Goal: Task Accomplishment & Management: Use online tool/utility

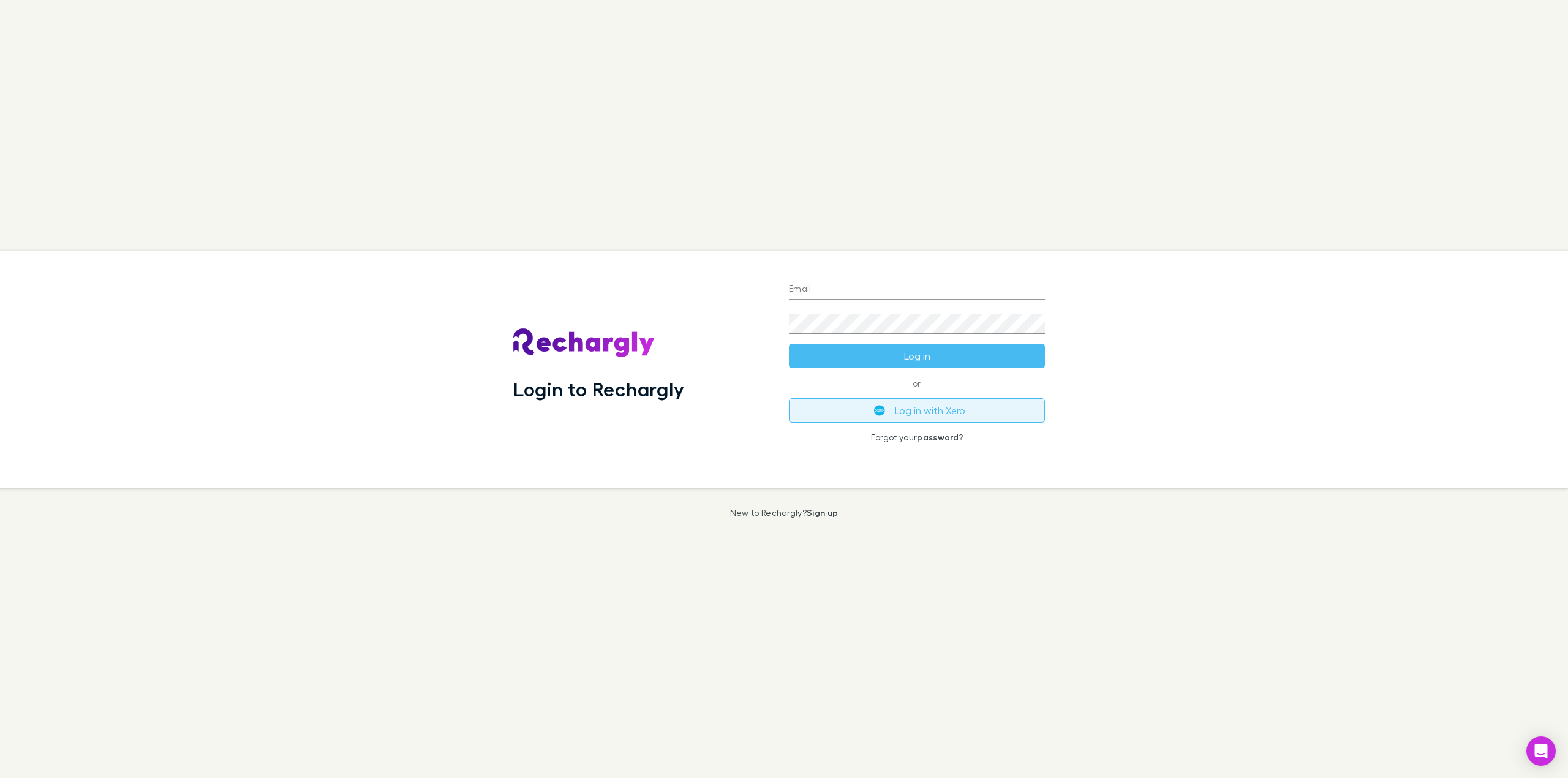
click at [895, 405] on button "Log in with Xero" at bounding box center [917, 410] width 256 height 24
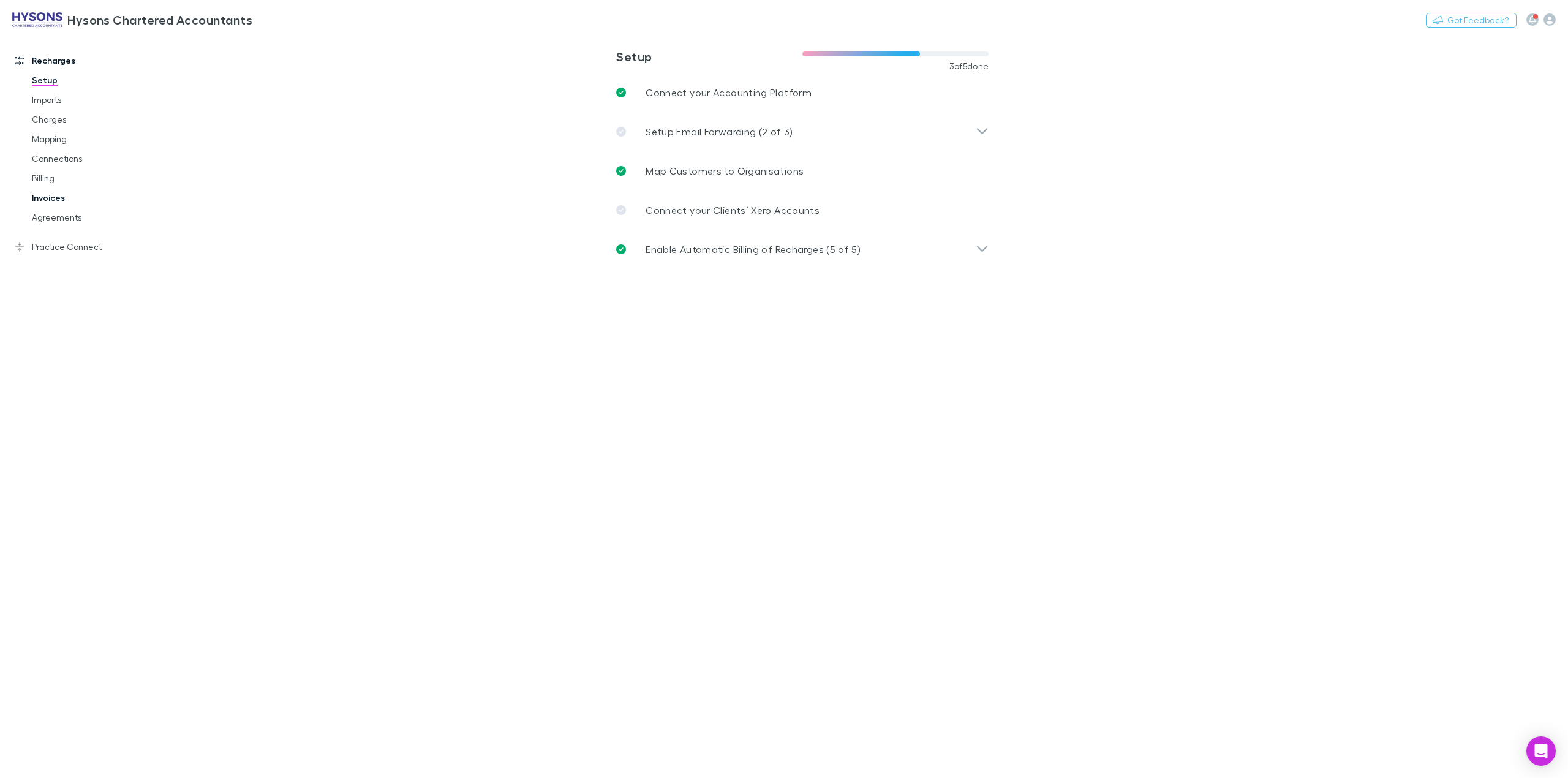
click at [64, 194] on link "Invoices" at bounding box center [97, 198] width 155 height 20
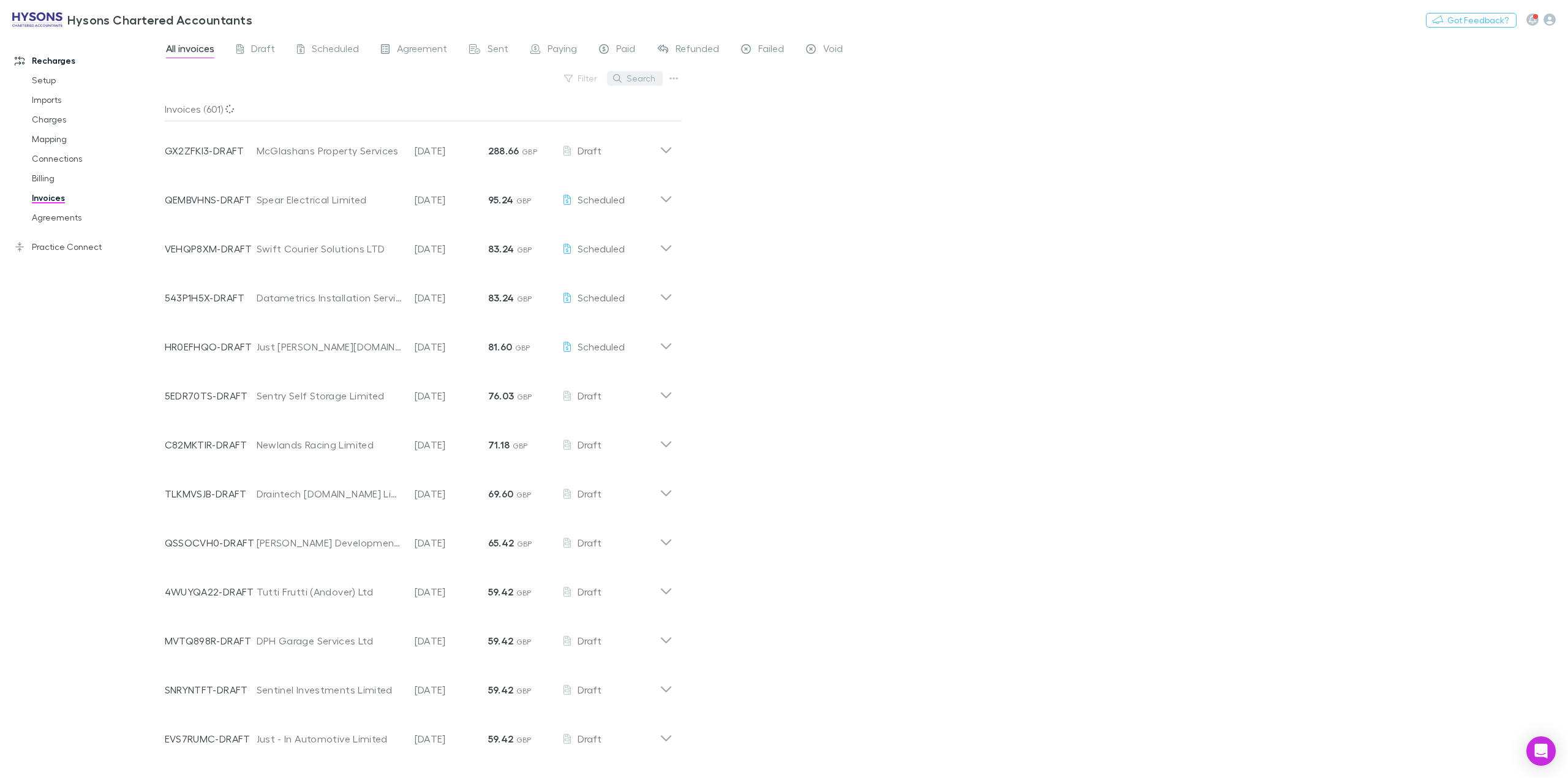
click at [645, 81] on button "Search" at bounding box center [635, 78] width 56 height 14
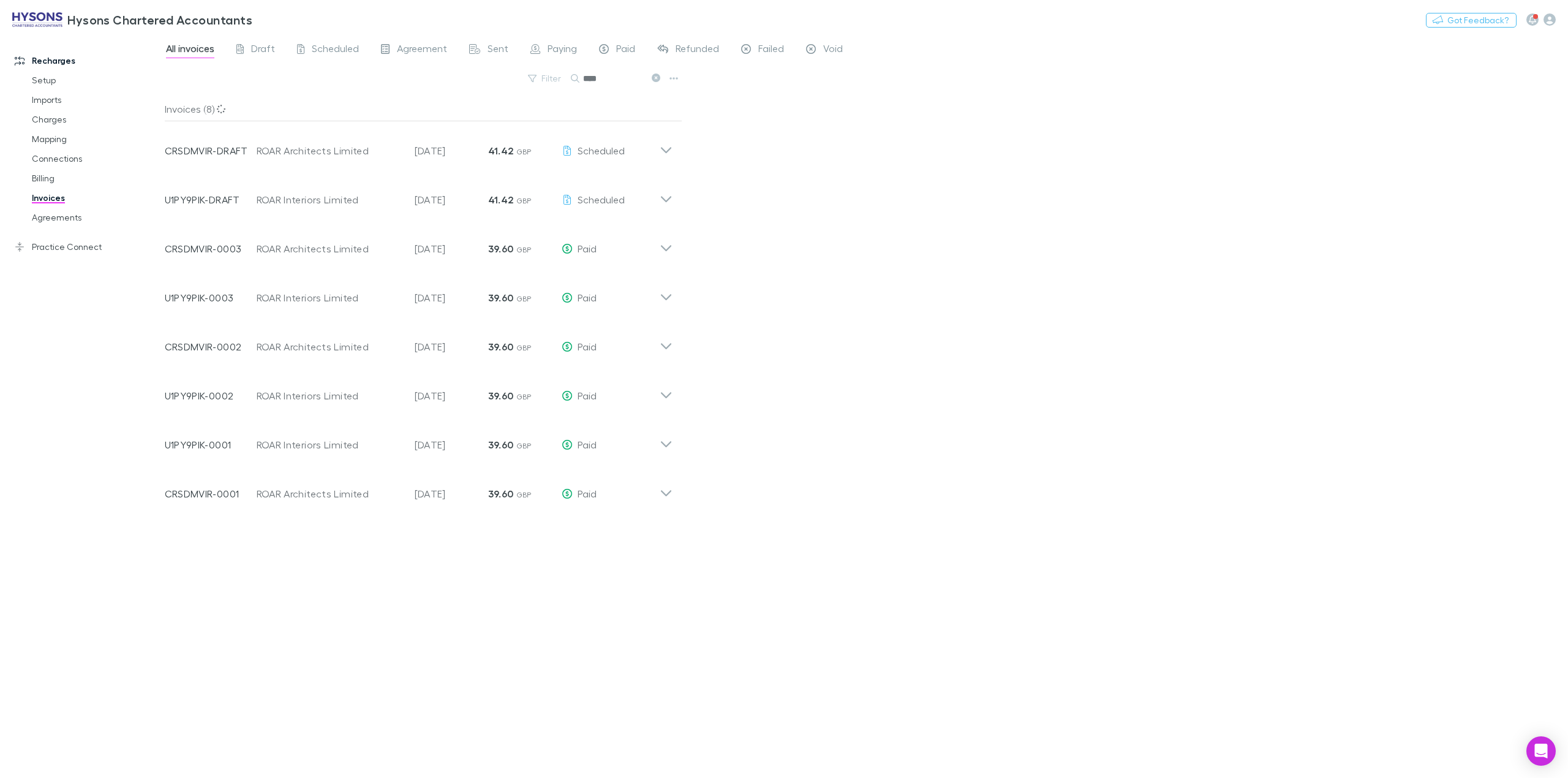
click at [618, 77] on input "****" at bounding box center [614, 79] width 62 height 17
type input "****"
click at [663, 248] on icon at bounding box center [665, 248] width 10 height 6
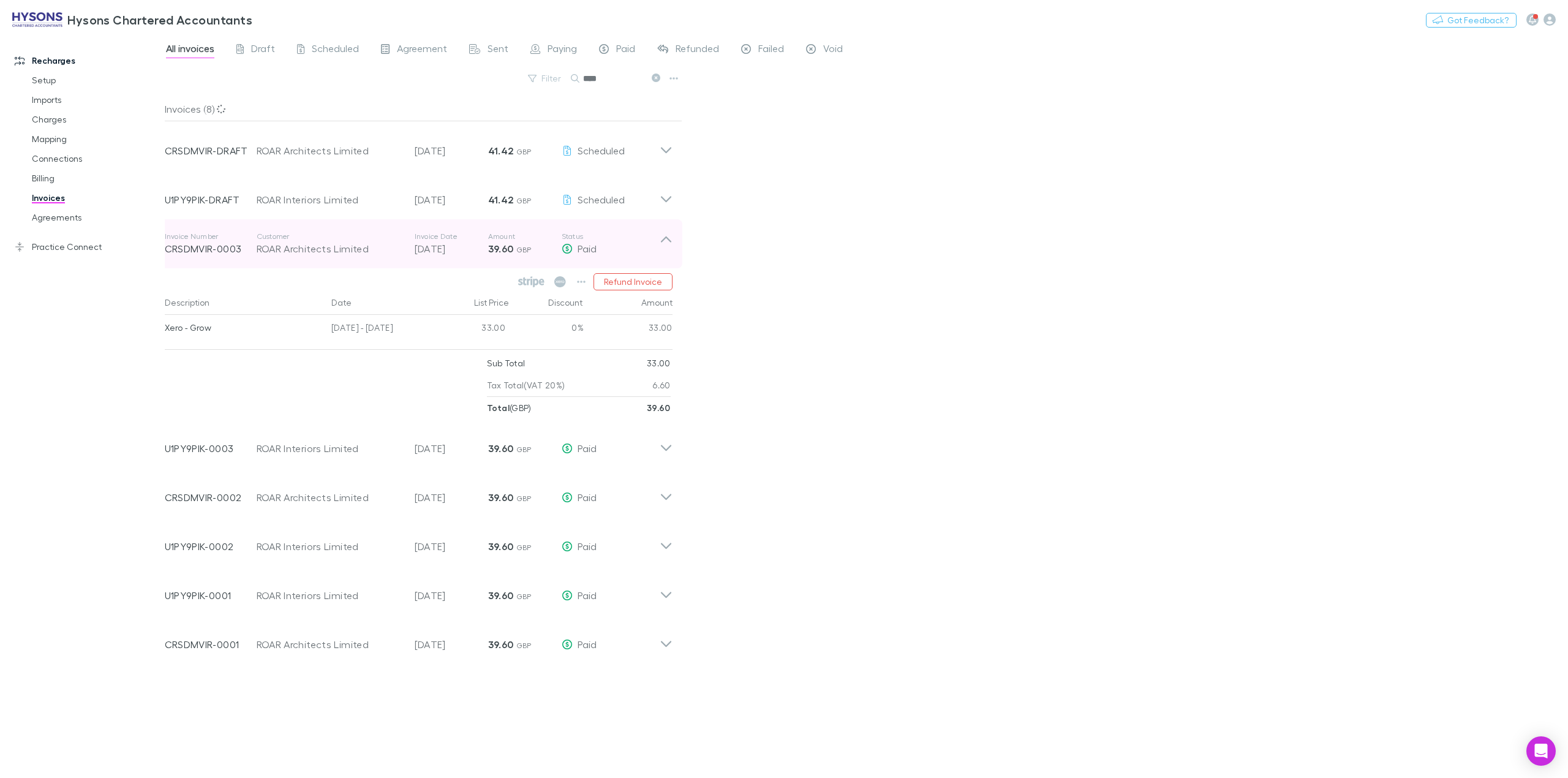
click at [663, 248] on icon at bounding box center [666, 244] width 13 height 24
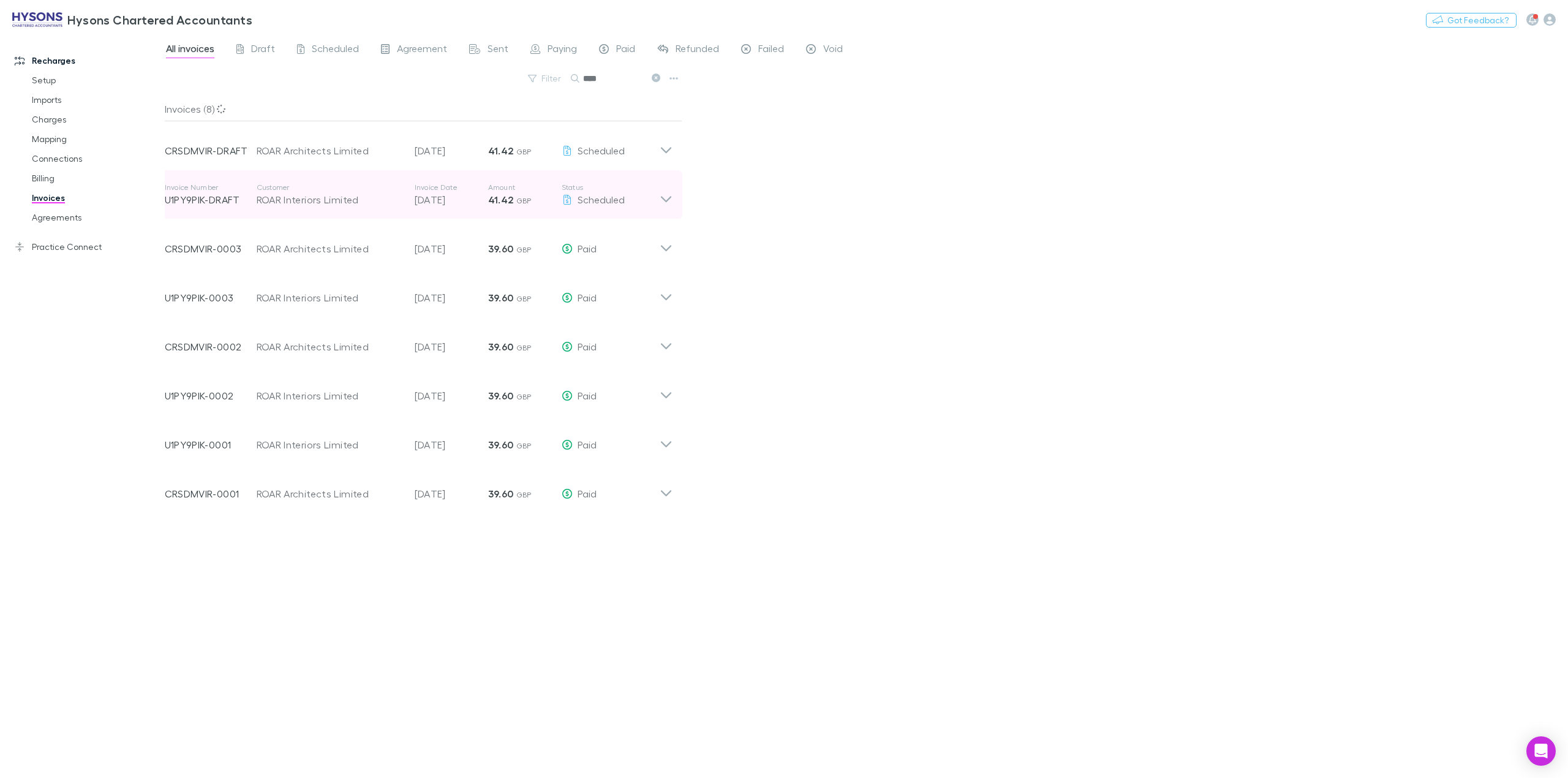
click at [667, 198] on icon at bounding box center [666, 194] width 13 height 24
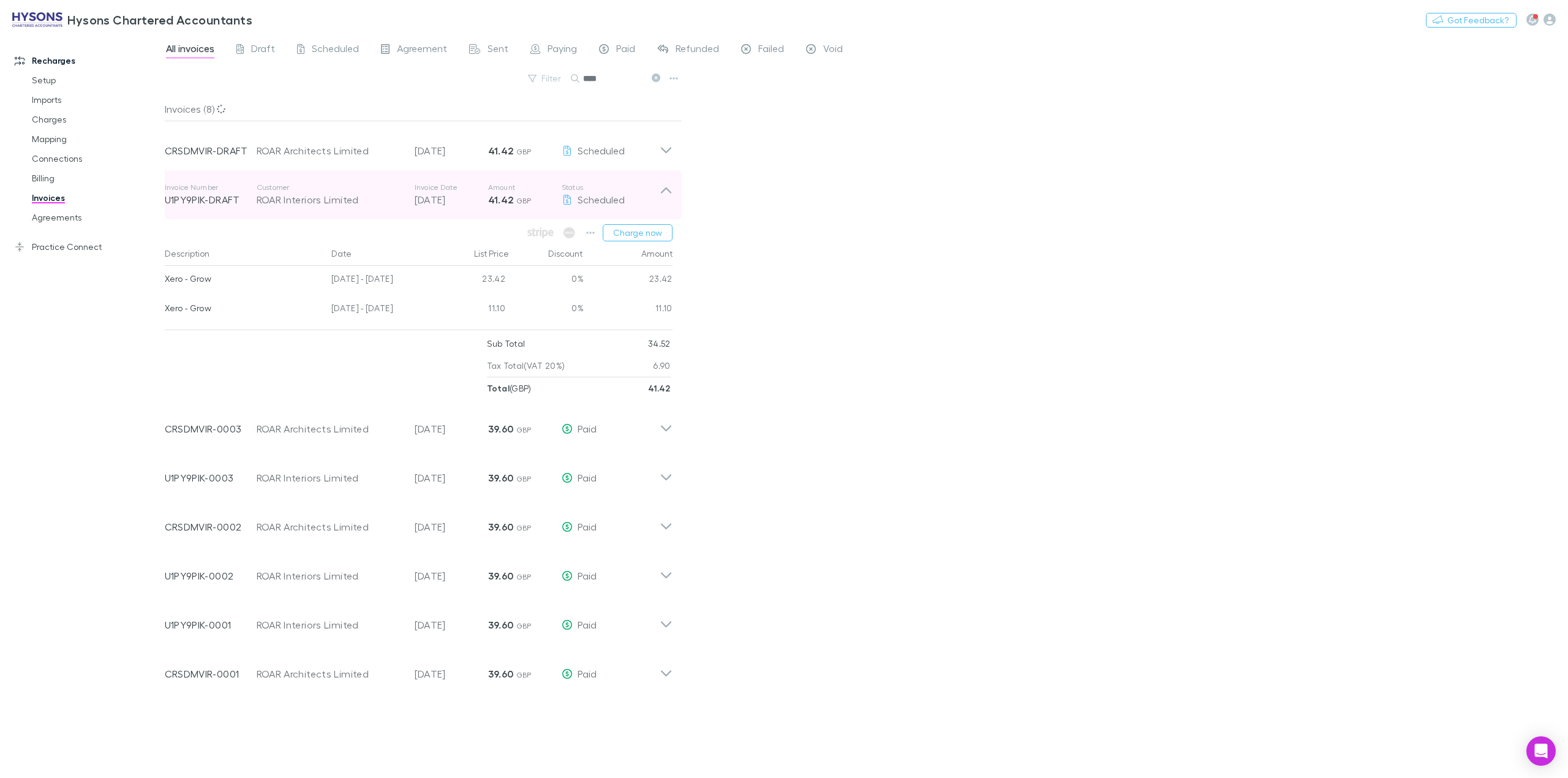
click at [667, 198] on icon at bounding box center [666, 194] width 13 height 24
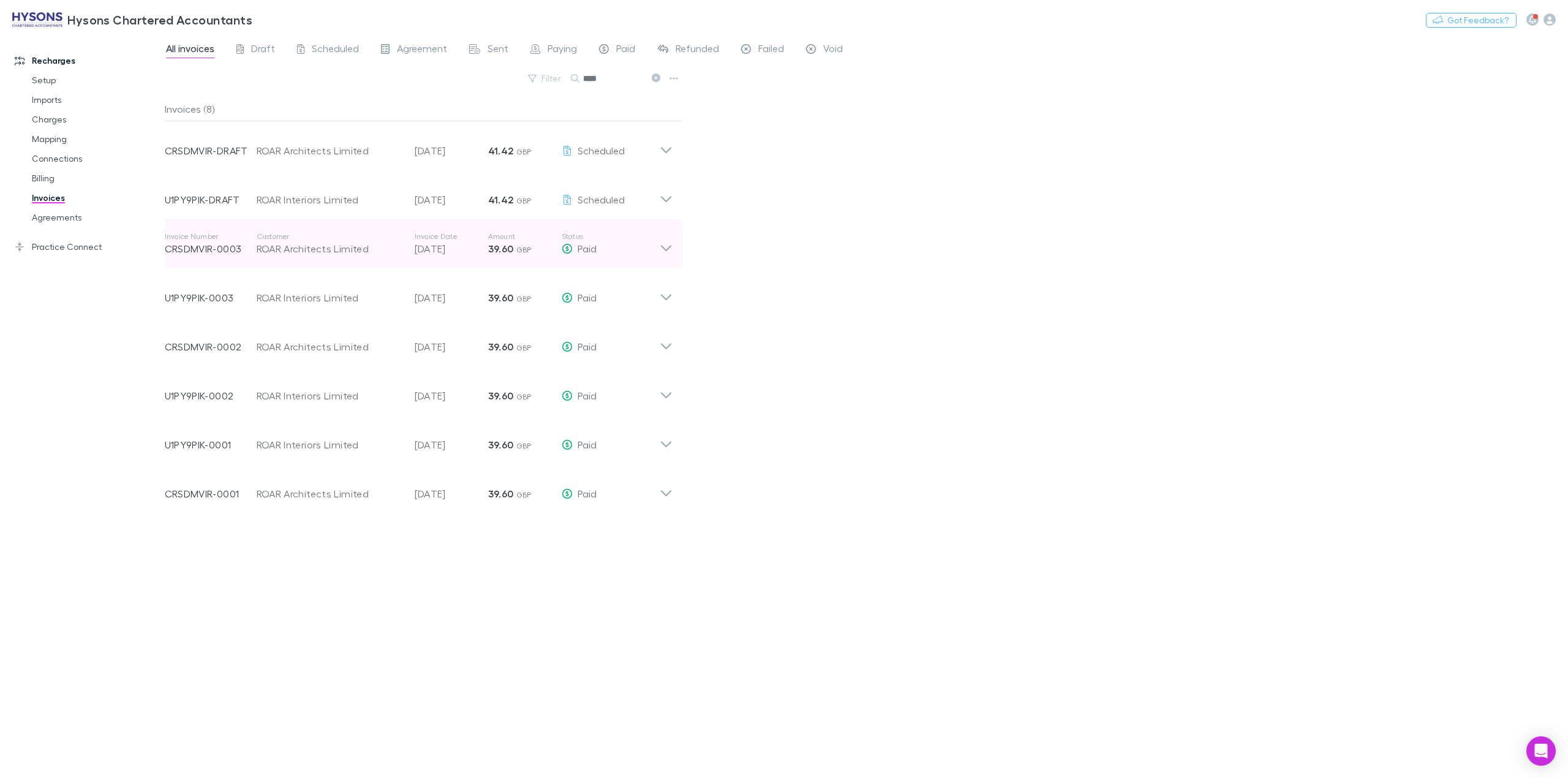
click at [663, 248] on icon at bounding box center [665, 248] width 10 height 6
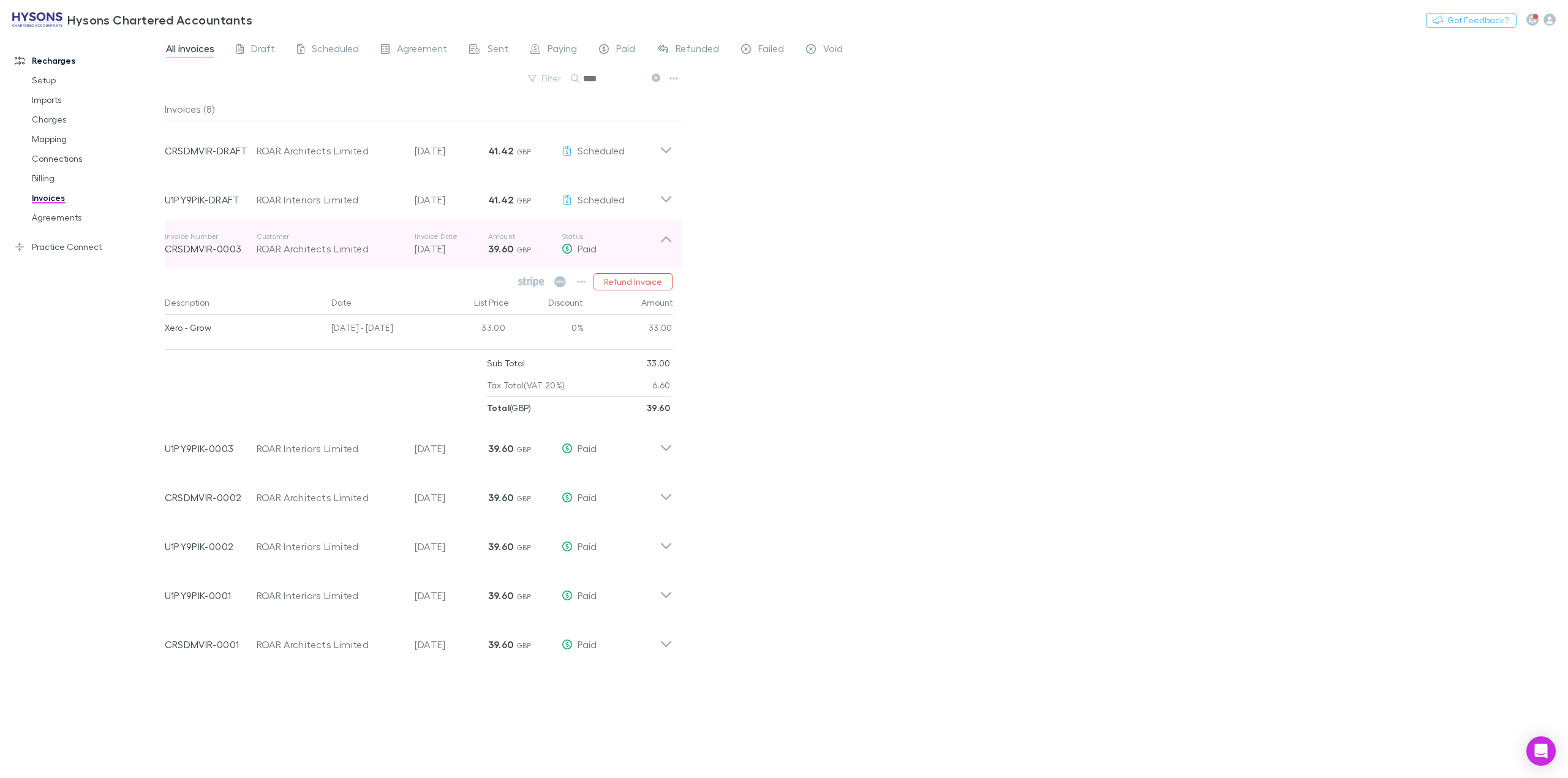
click at [663, 248] on icon at bounding box center [666, 244] width 13 height 24
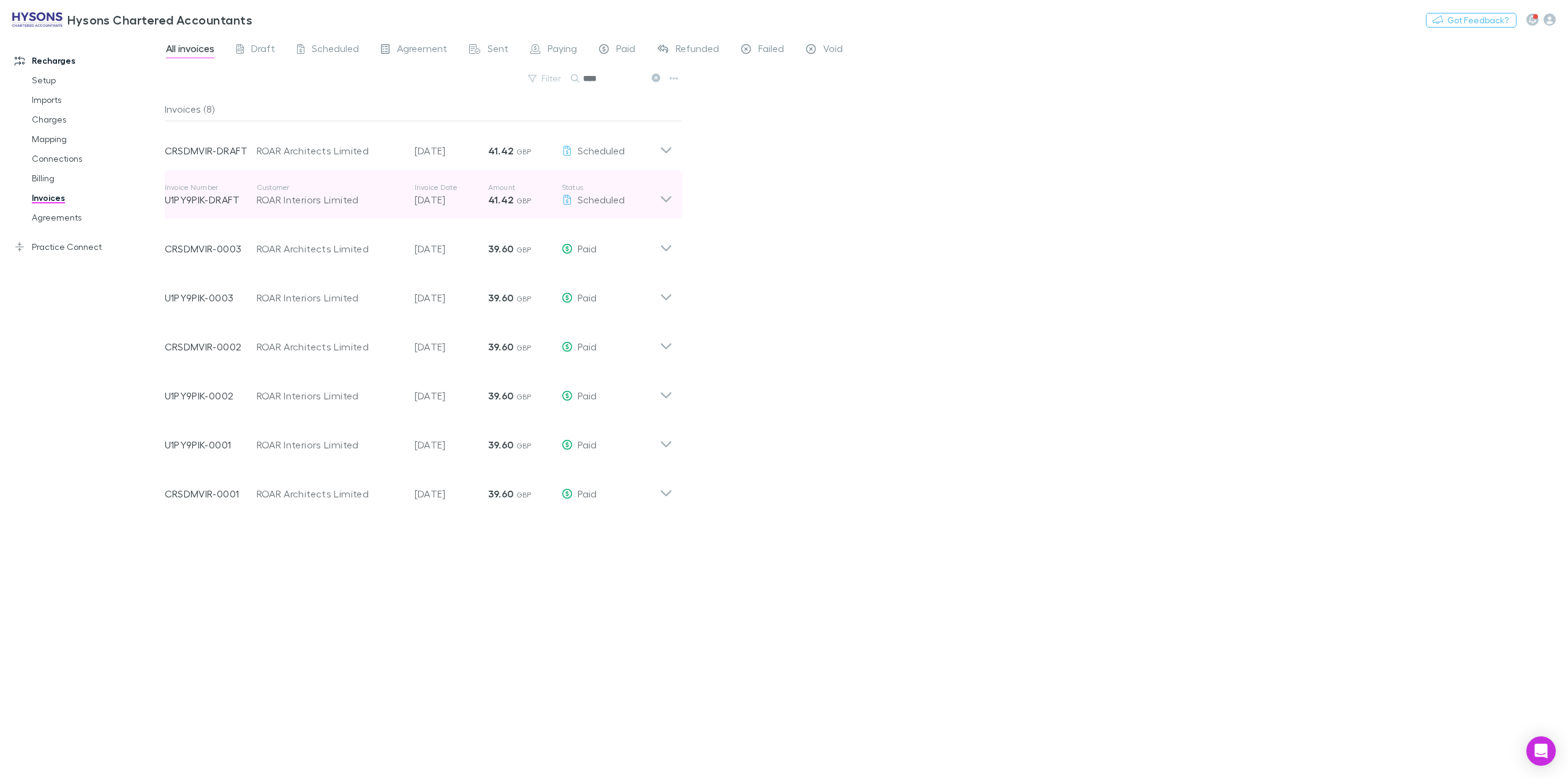
click at [660, 200] on icon at bounding box center [666, 194] width 13 height 24
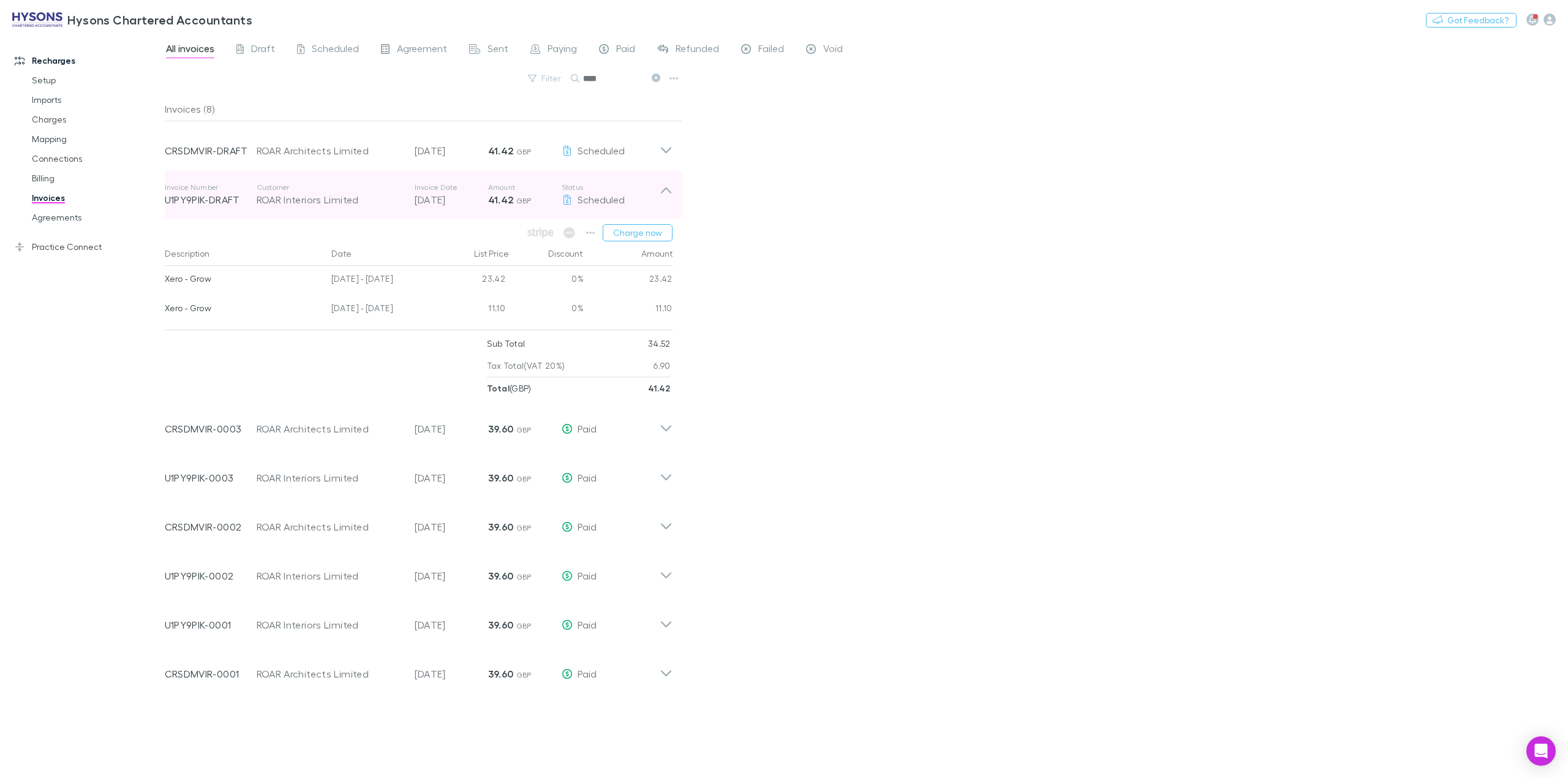
click at [671, 194] on icon at bounding box center [666, 194] width 13 height 24
